Goal: Task Accomplishment & Management: Manage account settings

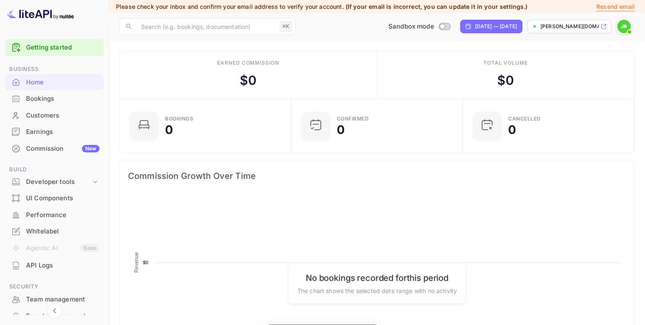
scroll to position [136, 166]
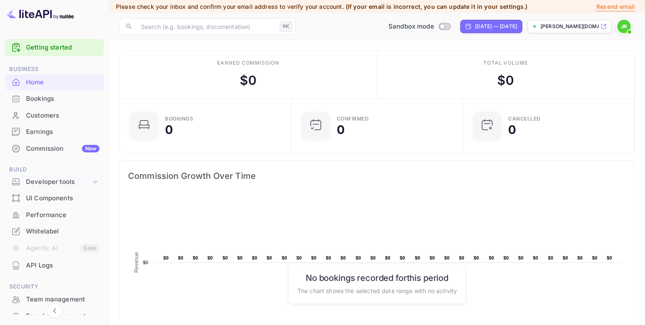
click at [96, 178] on icon at bounding box center [95, 182] width 8 height 8
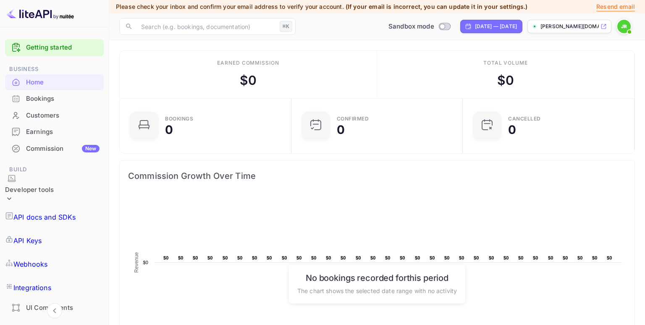
click at [42, 236] on p "API Keys" at bounding box center [27, 241] width 28 height 10
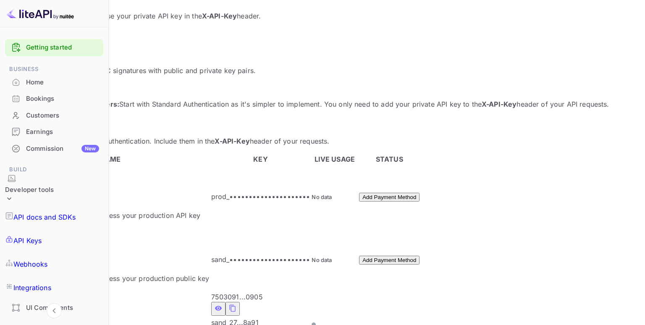
scroll to position [148, 0]
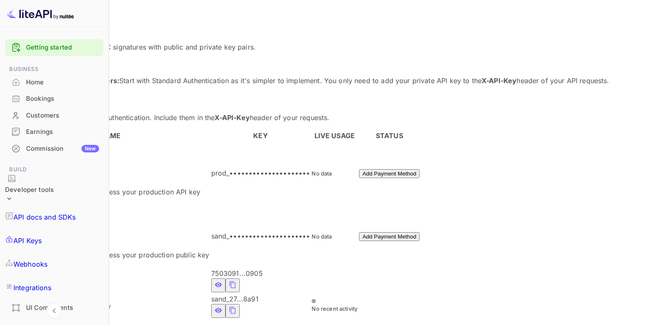
click at [236, 305] on icon "private api keys table" at bounding box center [233, 310] width 8 height 10
click at [47, 212] on p "API docs and SDKs" at bounding box center [44, 217] width 63 height 10
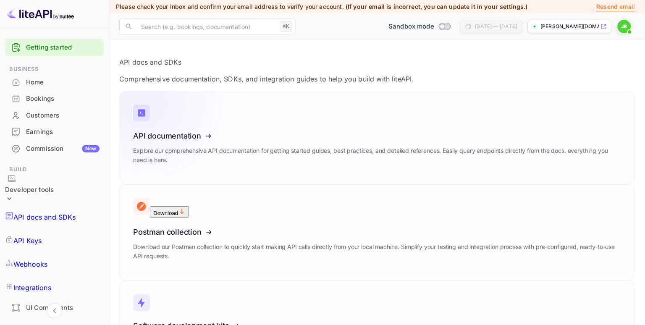
click at [206, 129] on icon at bounding box center [185, 134] width 131 height 87
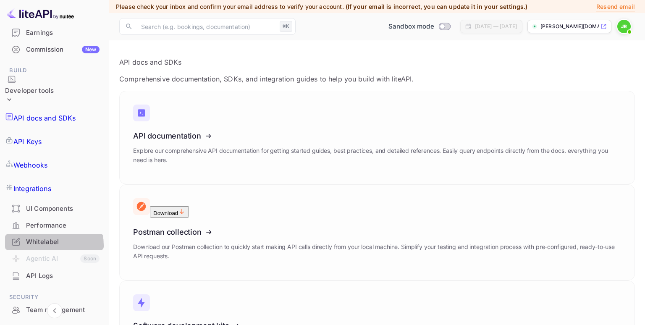
click at [44, 237] on div "Whitelabel" at bounding box center [62, 242] width 73 height 10
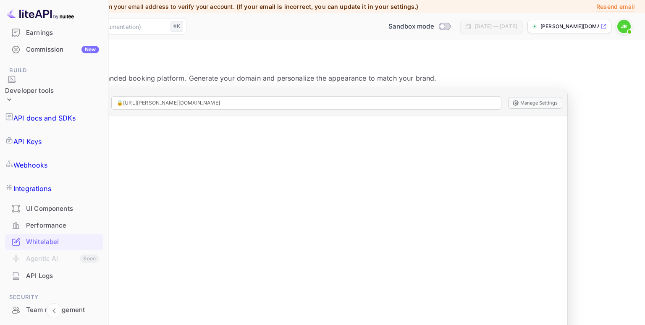
scroll to position [2, 0]
click at [571, 27] on p "[PERSON_NAME][DOMAIN_NAME]..." at bounding box center [570, 27] width 58 height 8
click at [620, 29] on img at bounding box center [623, 26] width 13 height 13
drag, startPoint x: 126, startPoint y: 148, endPoint x: 121, endPoint y: 165, distance: 17.8
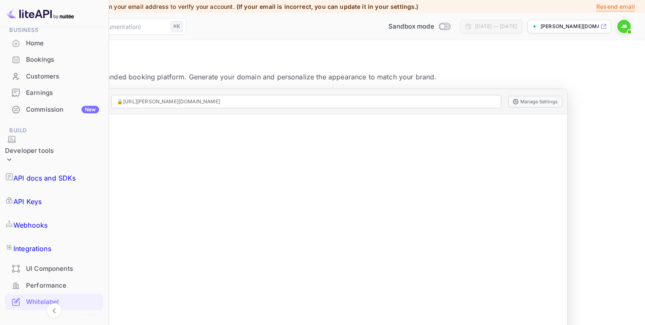
scroll to position [33, 0]
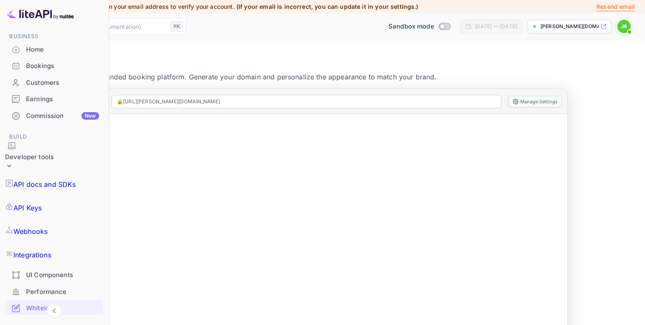
click at [56, 115] on div "Commission New" at bounding box center [62, 116] width 73 height 10
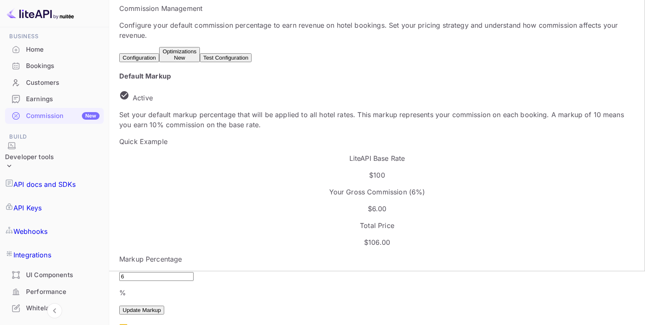
scroll to position [68, 0]
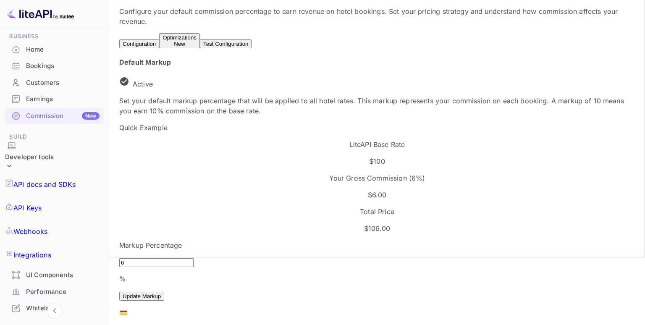
drag, startPoint x: 149, startPoint y: 207, endPoint x: 121, endPoint y: 208, distance: 27.3
click at [121, 208] on div "Default Markup Active Set your default markup percentage that will be applied t…" at bounding box center [377, 237] width 516 height 361
click at [126, 209] on div "Default Markup Active Set your default markup percentage that will be applied t…" at bounding box center [377, 242] width 516 height 371
type input "66"
click at [123, 209] on div "Default Markup Active Set your default markup percentage that will be applied t…" at bounding box center [377, 237] width 516 height 361
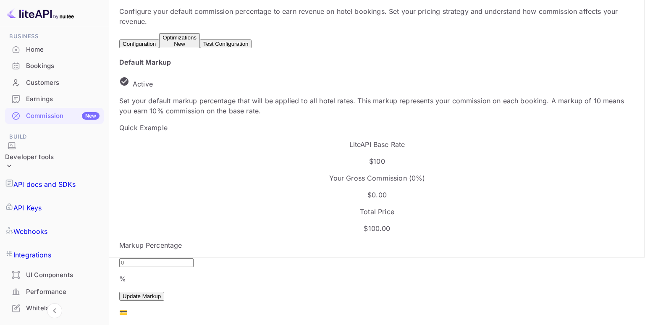
click at [59, 66] on div "Bookings" at bounding box center [62, 66] width 73 height 10
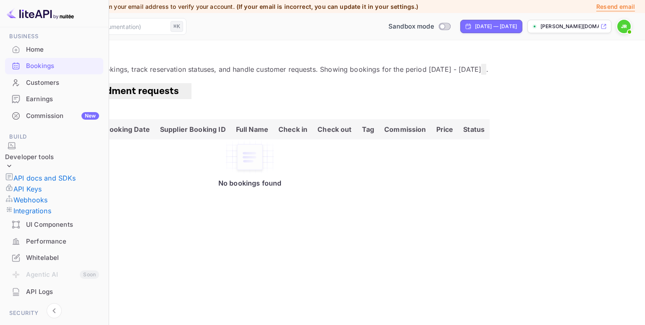
click at [378, 184] on div "No bookings found" at bounding box center [250, 163] width 480 height 48
click at [41, 115] on button "Filter" at bounding box center [25, 112] width 31 height 13
click at [491, 25] on div "[DATE] — [DATE]" at bounding box center [496, 27] width 42 height 8
select select "7"
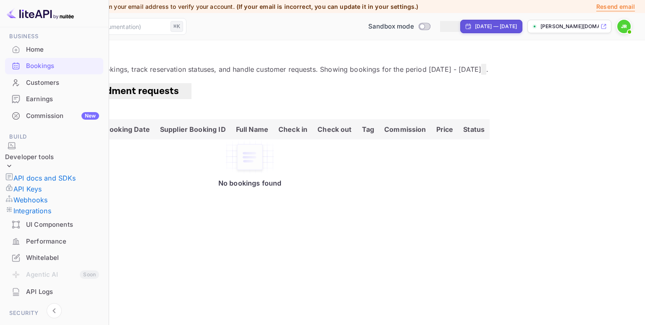
select select "2025"
click at [627, 26] on img at bounding box center [623, 26] width 13 height 13
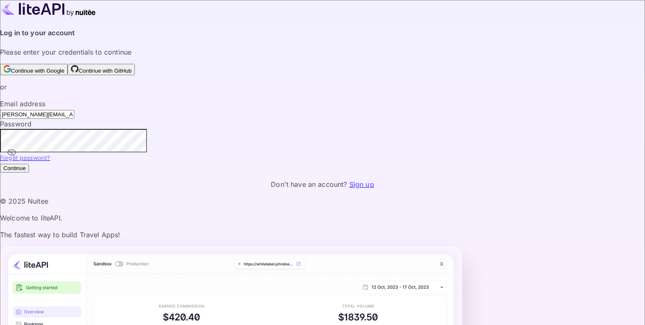
click at [74, 119] on input "[PERSON_NAME][EMAIL_ADDRESS][DOMAIN_NAME]" at bounding box center [37, 114] width 74 height 9
type input "[EMAIL_ADDRESS][DOMAIN_NAME]"
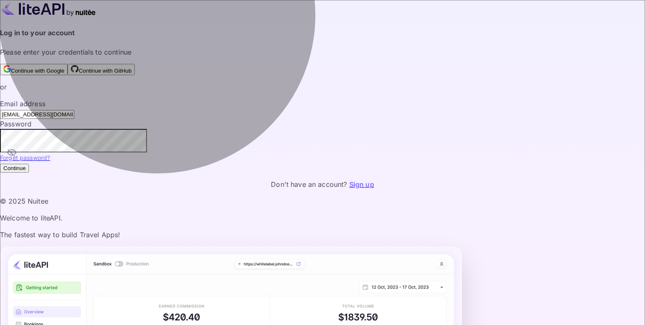
click at [29, 173] on button "Continue" at bounding box center [14, 168] width 29 height 9
